Goal: Check status: Check status

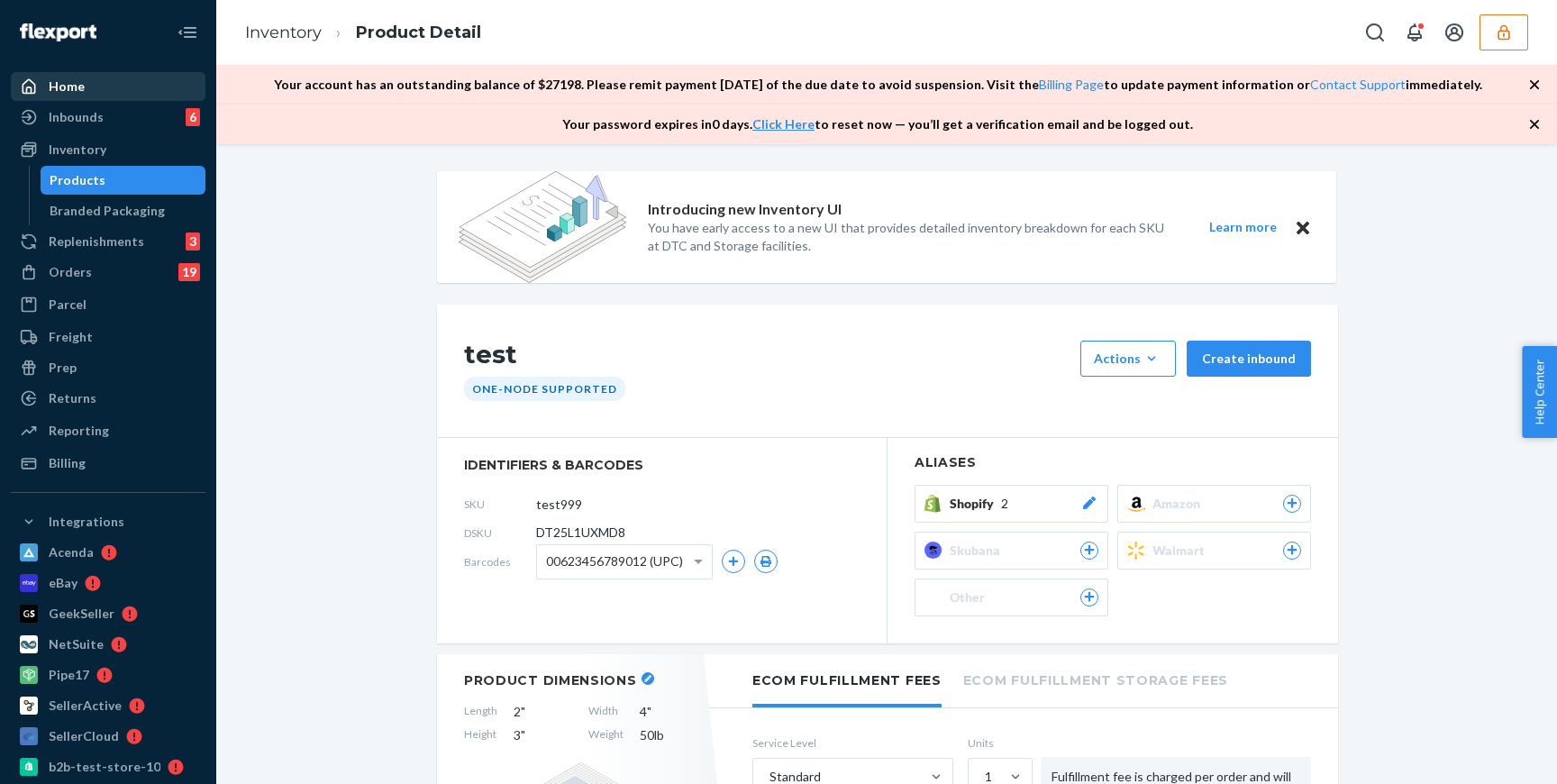
click at [118, 87] on div "Home" at bounding box center [108, 87] width 191 height 26
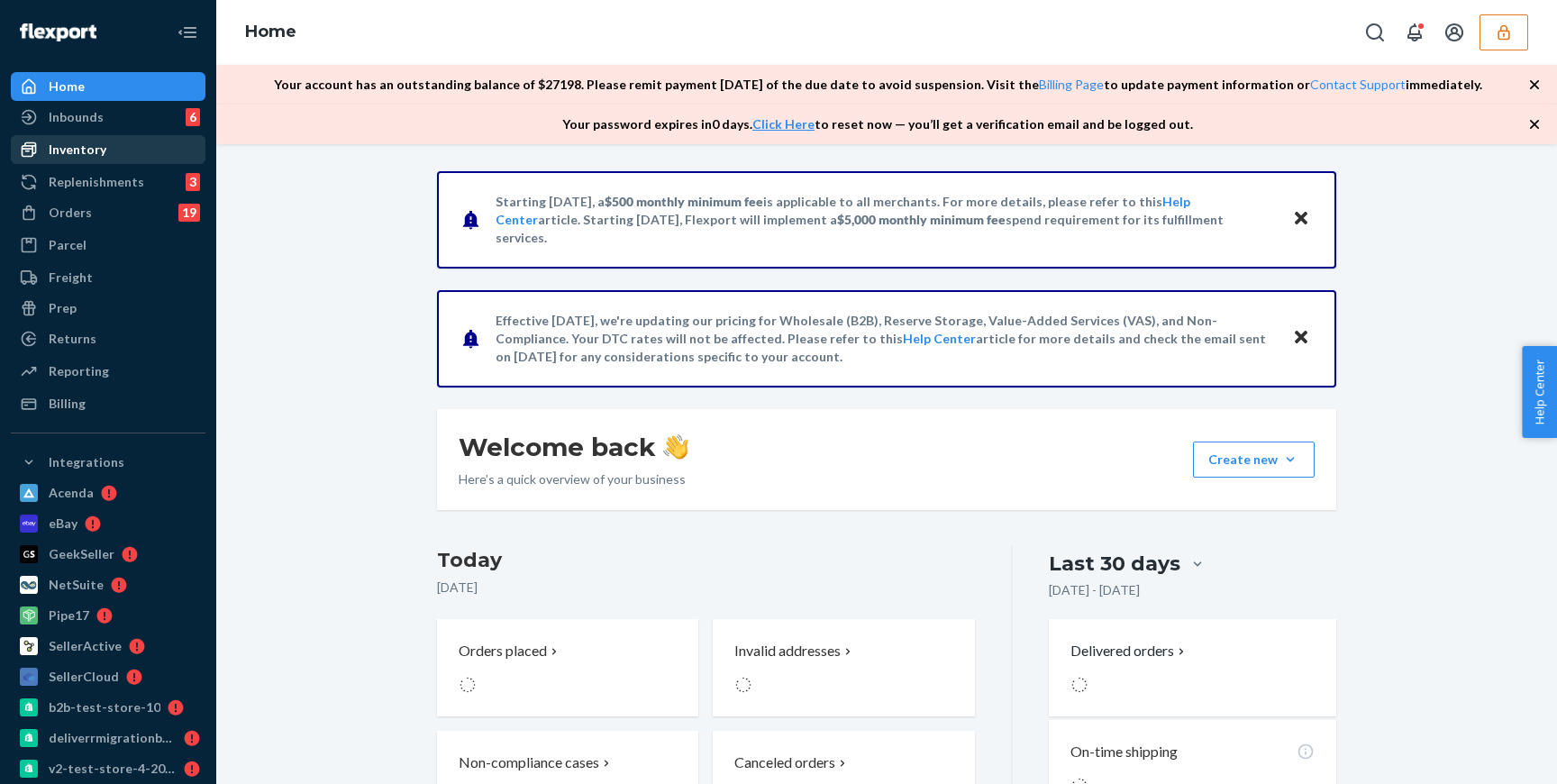
click at [77, 160] on div "Inventory" at bounding box center [108, 150] width 191 height 26
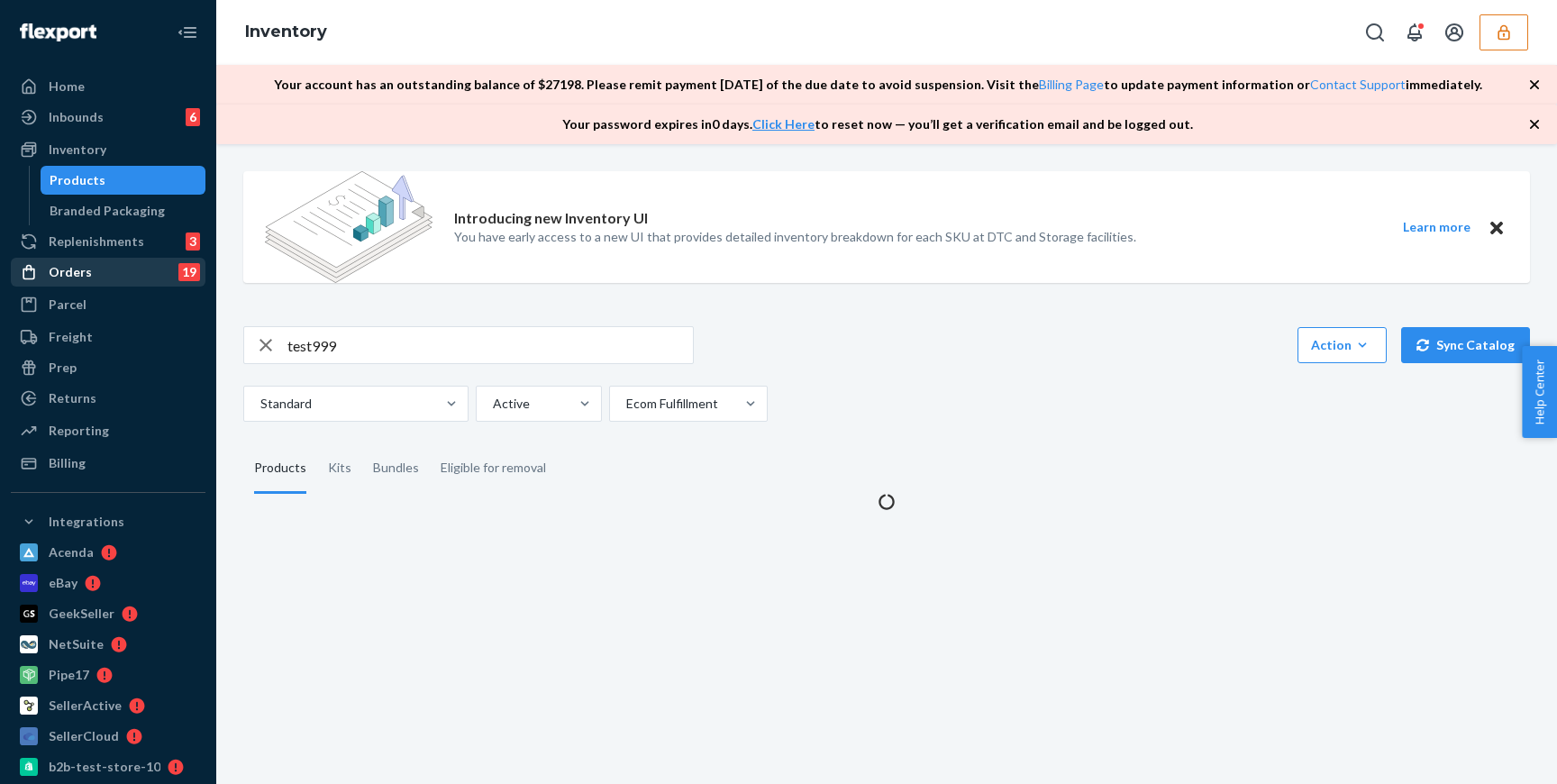
click at [83, 276] on div "Orders" at bounding box center [70, 272] width 43 height 18
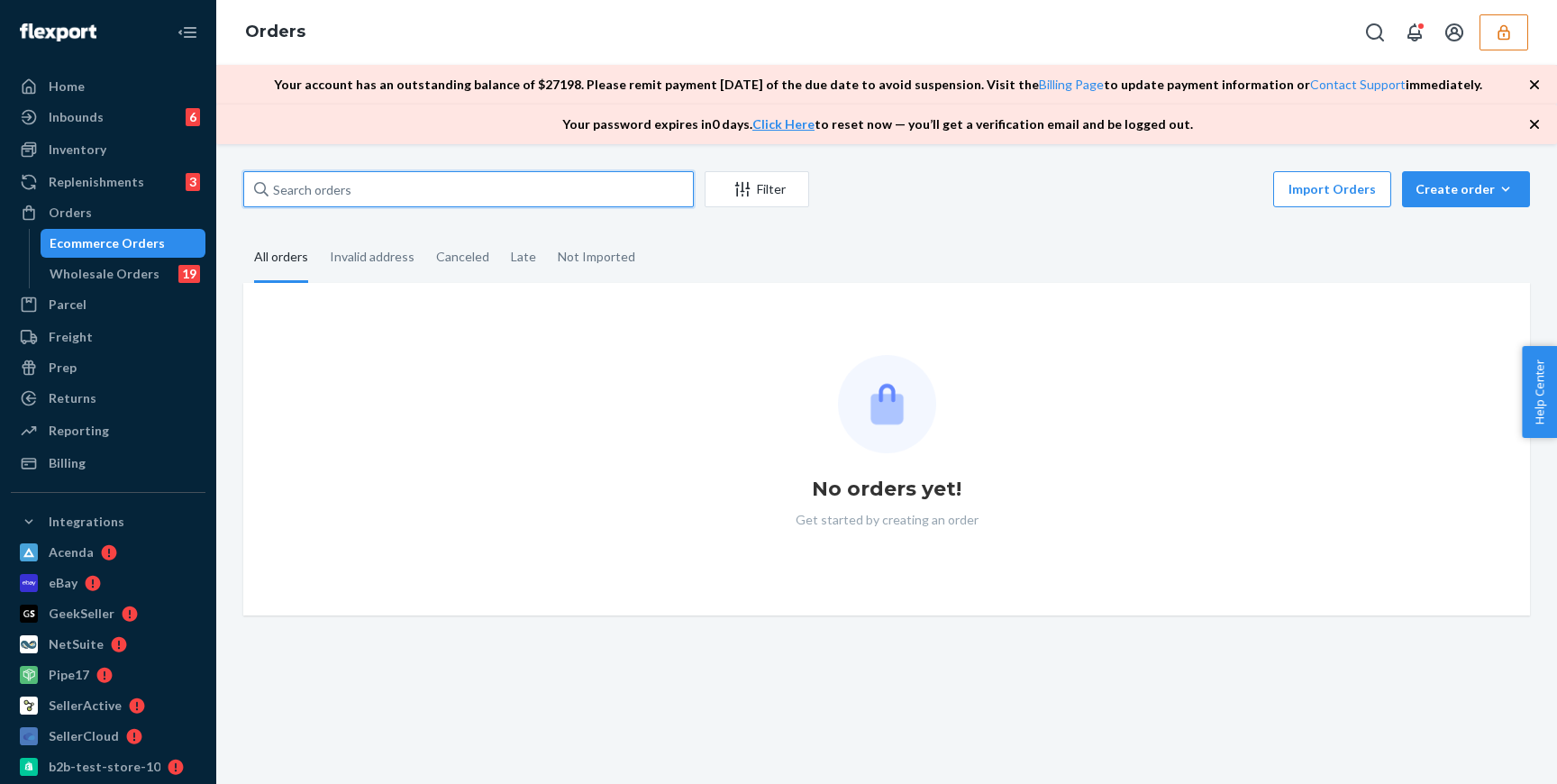
click at [384, 193] on input "text" at bounding box center [468, 189] width 450 height 36
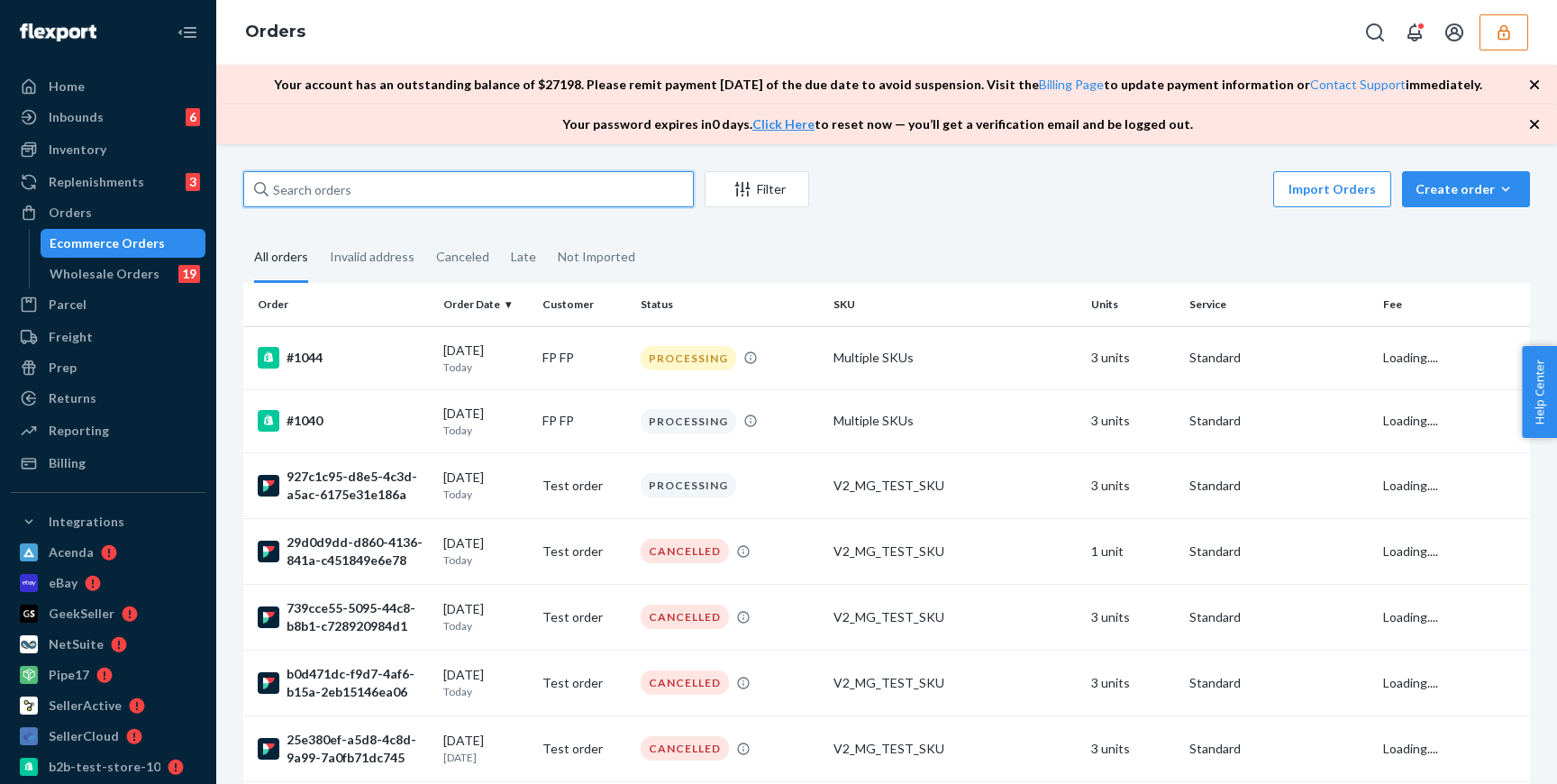
paste input "421109900"
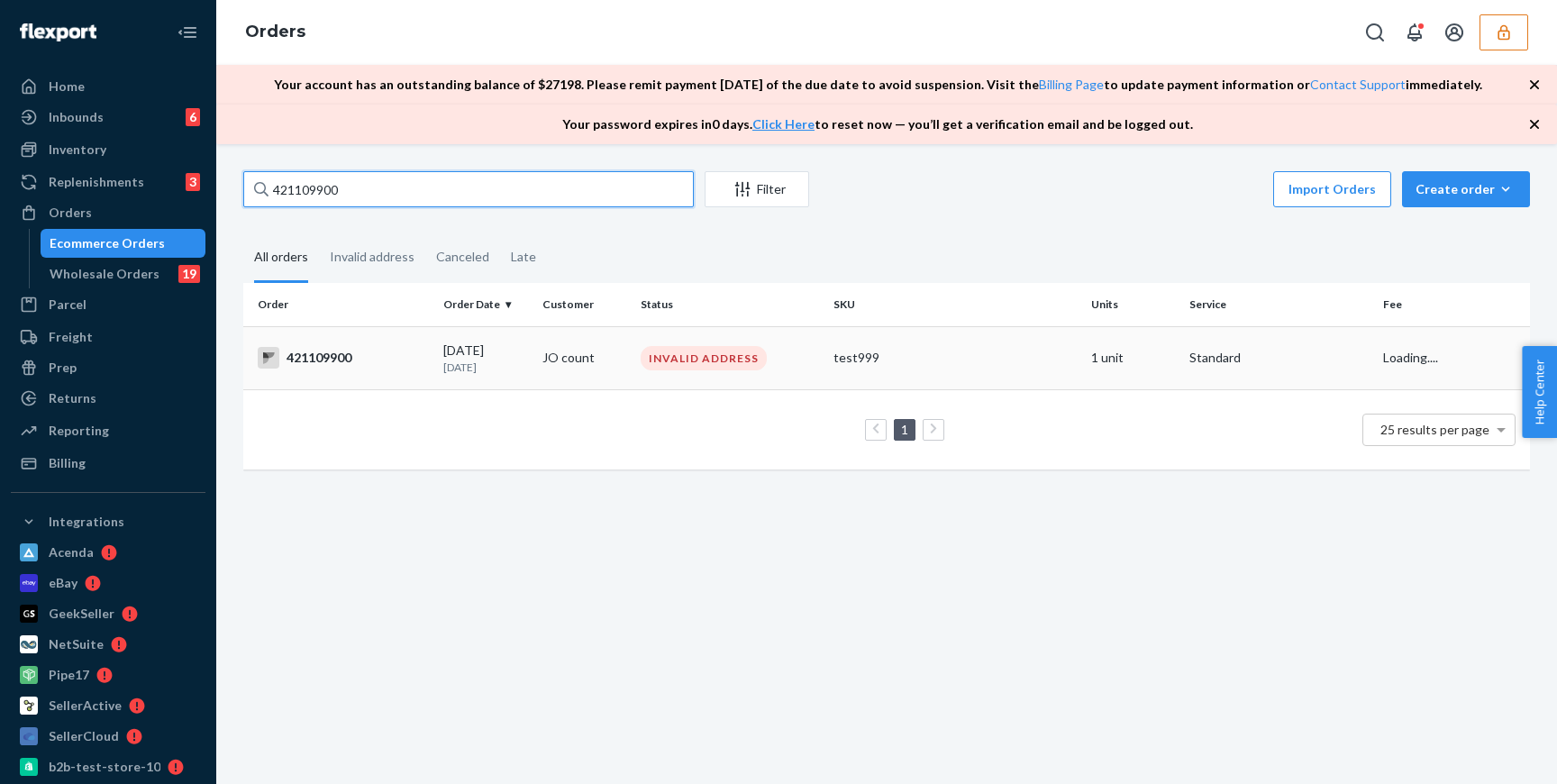
type input "421109900"
click at [398, 347] on div "421109900" at bounding box center [344, 358] width 171 height 22
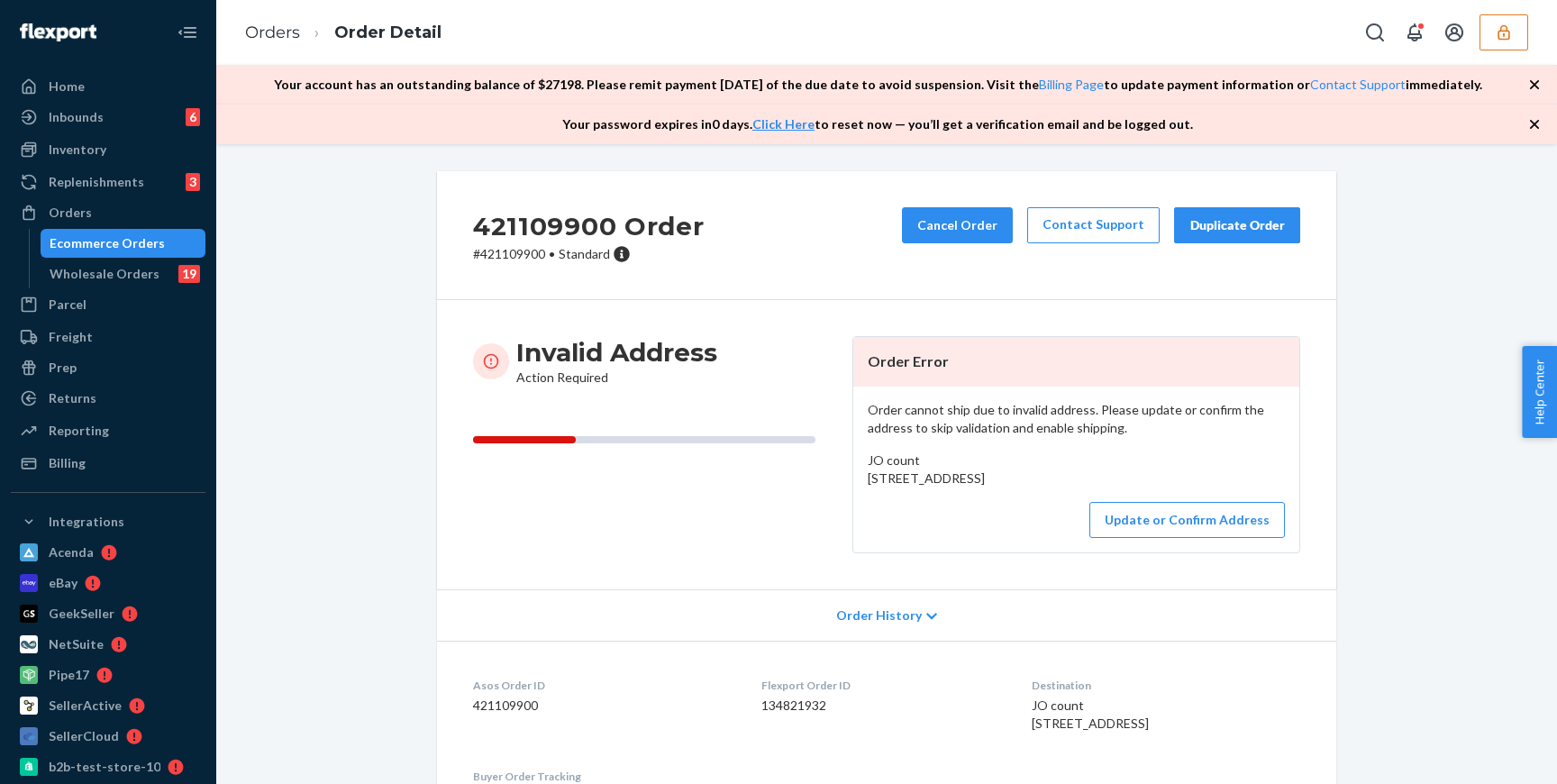
scroll to position [37, 0]
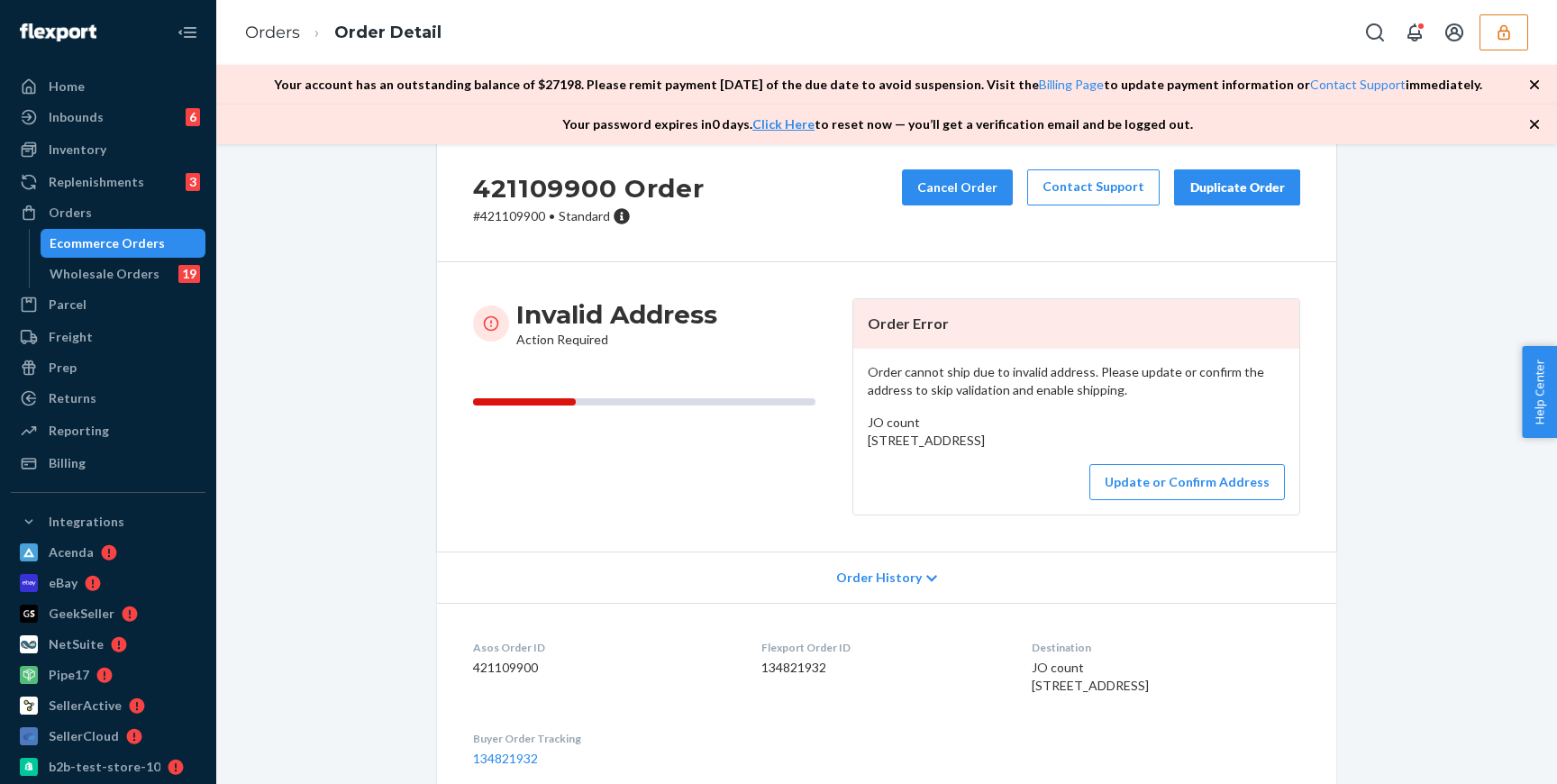
drag, startPoint x: 867, startPoint y: 460, endPoint x: 975, endPoint y: 484, distance: 110.6
click at [975, 485] on div "Order cannot ship due to invalid address. Please update or confirm the address …" at bounding box center [1076, 431] width 446 height 165
click at [914, 449] on div "JO count 1 Bluespruce Rd PSC 808 BOX 743 PSC 808 BOX 743 Levittown, NY 11756-15…" at bounding box center [1076, 431] width 417 height 36
drag, startPoint x: 866, startPoint y: 456, endPoint x: 967, endPoint y: 479, distance: 103.6
click at [967, 479] on div "Order cannot ship due to invalid address. Please update or confirm the address …" at bounding box center [1076, 431] width 446 height 165
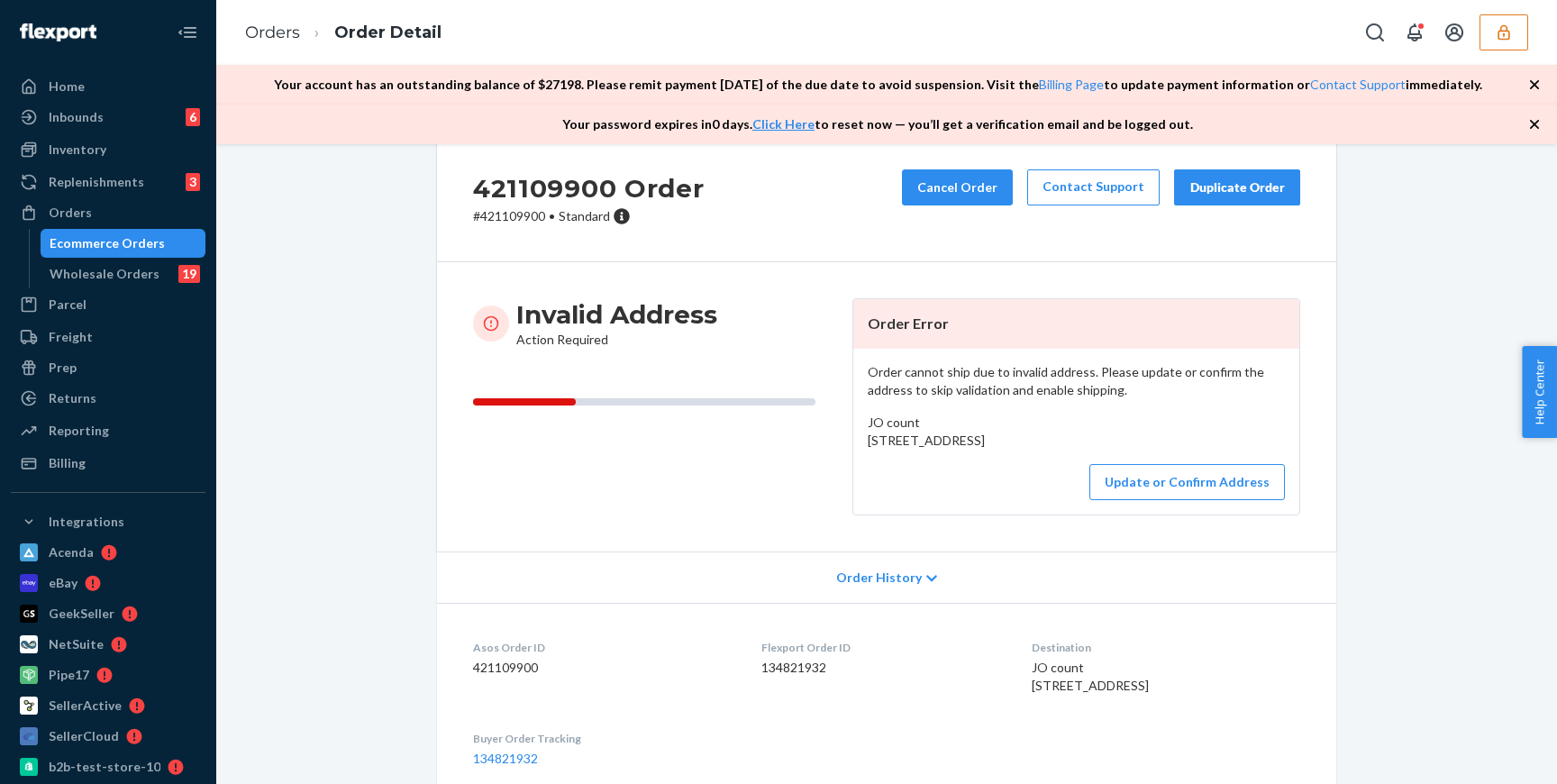
click at [917, 449] on div "JO count 1 Bluespruce Rd PSC 808 BOX 743 PSC 808 BOX 743 Levittown, NY 11756-15…" at bounding box center [1076, 431] width 417 height 36
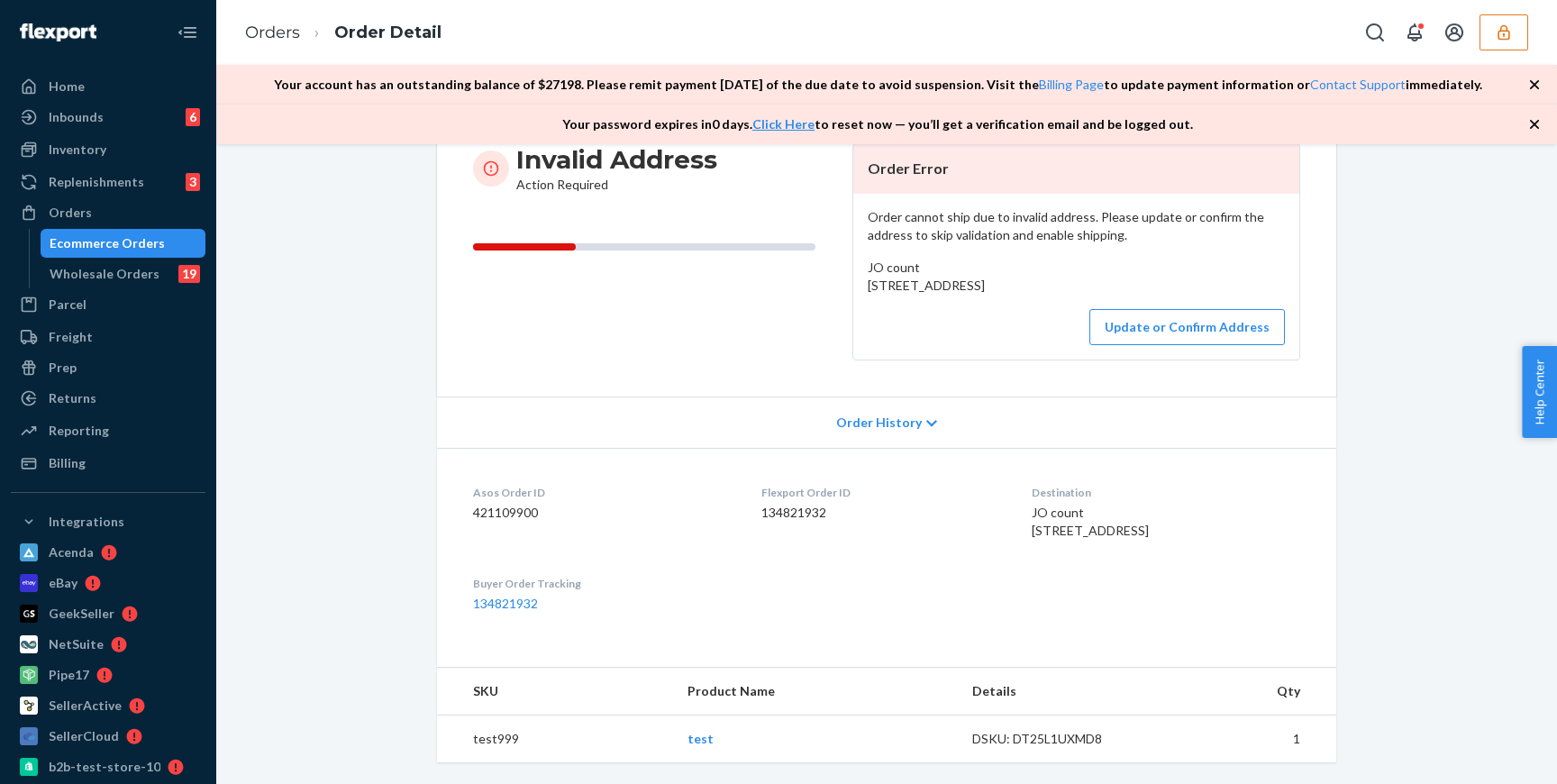
scroll to position [337, 0]
